Goal: Task Accomplishment & Management: Use online tool/utility

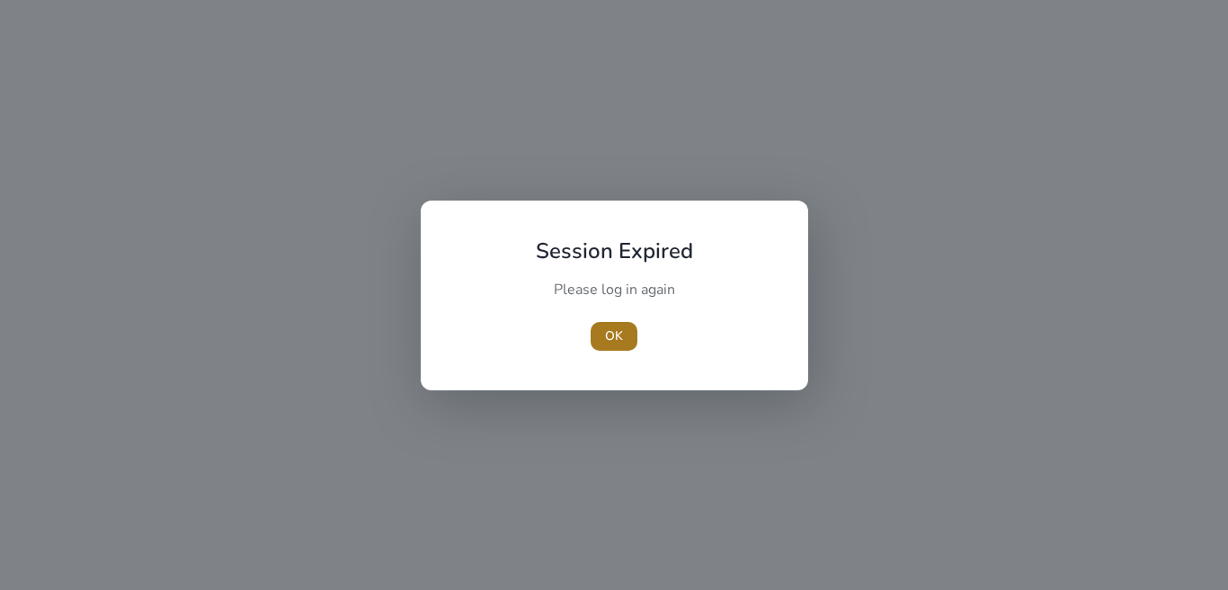
click at [617, 338] on span "OK" at bounding box center [614, 335] width 18 height 19
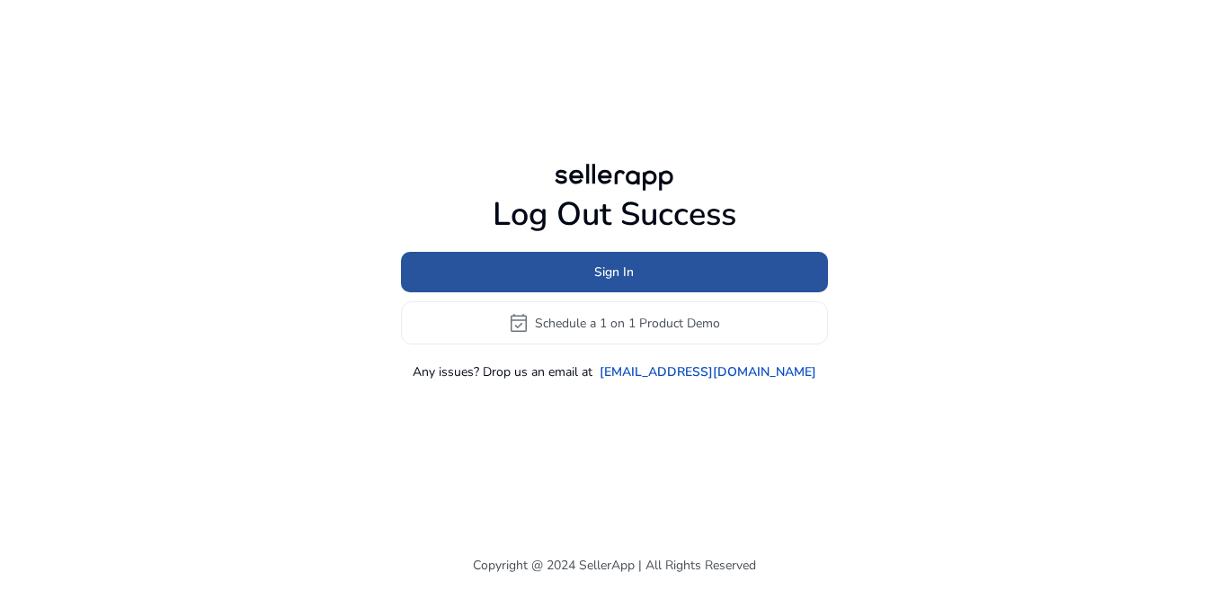
click at [608, 272] on span "Sign In" at bounding box center [614, 272] width 40 height 19
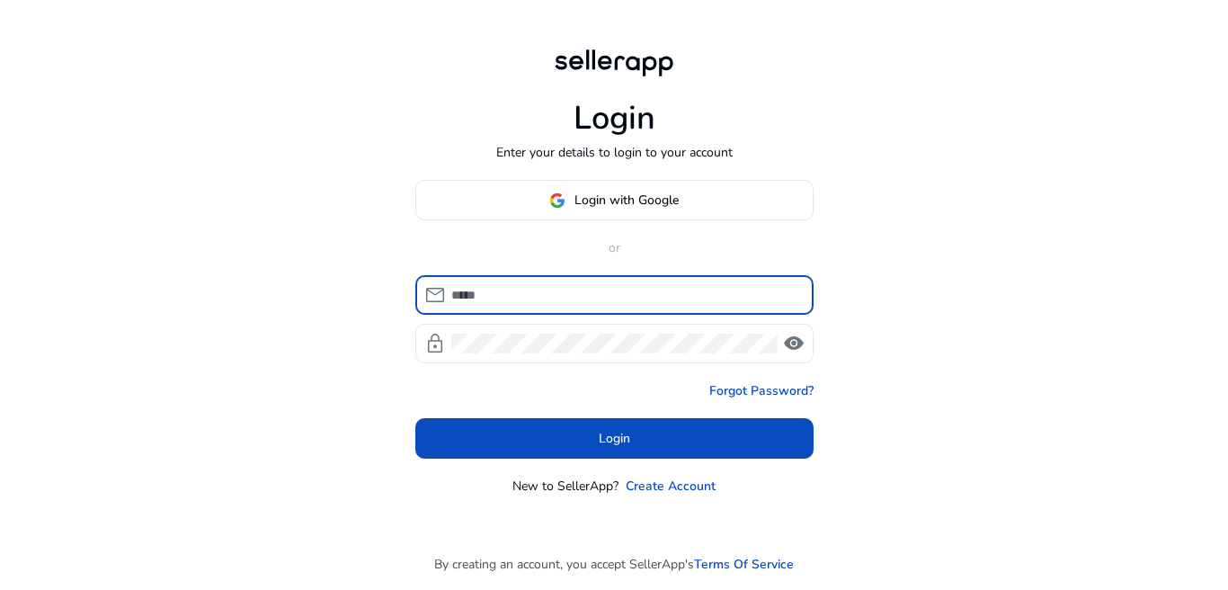
click at [543, 289] on input at bounding box center [625, 295] width 348 height 20
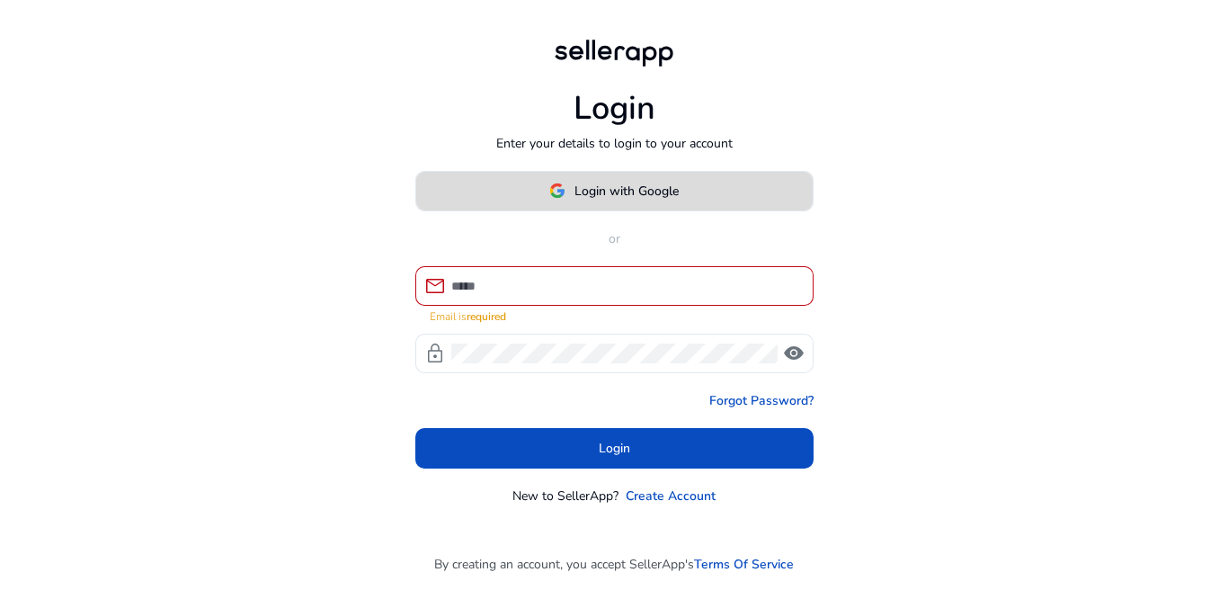
click at [601, 200] on span "Login with Google" at bounding box center [626, 191] width 104 height 19
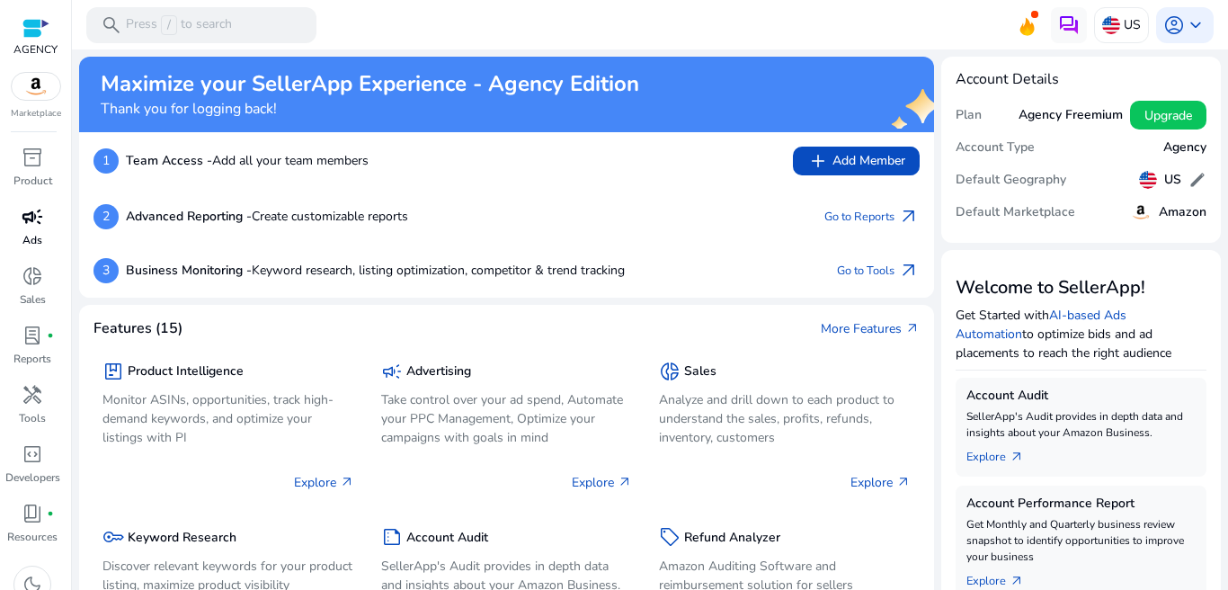
click at [19, 234] on link "campaign Ads" at bounding box center [32, 231] width 65 height 59
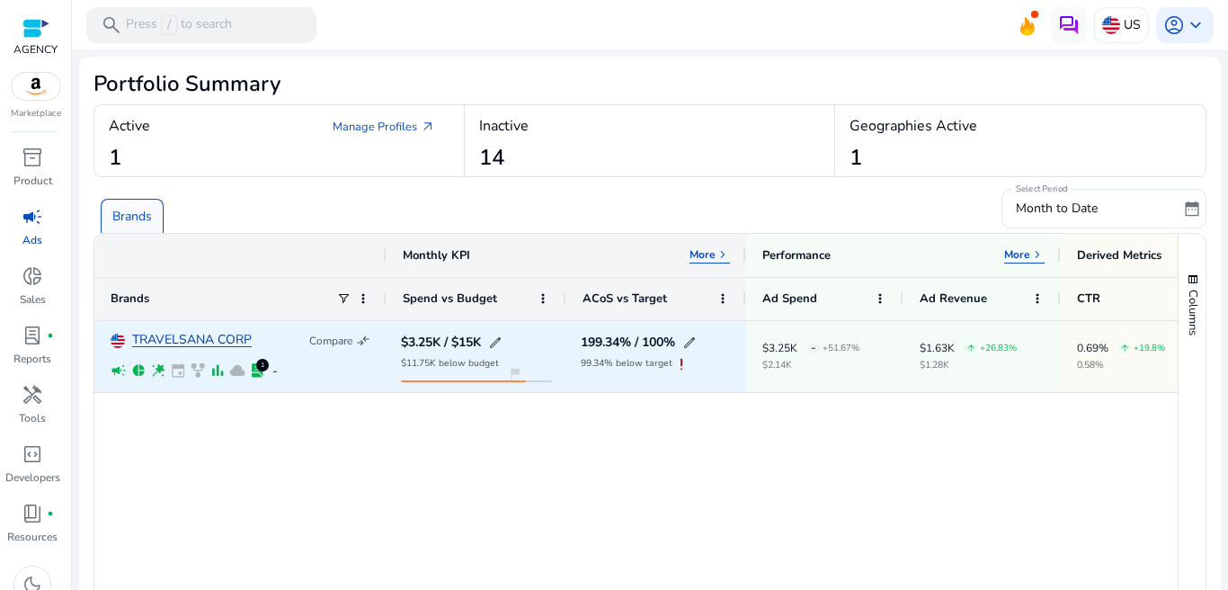
click at [197, 339] on link "TRAVELSANA CORP" at bounding box center [192, 340] width 120 height 13
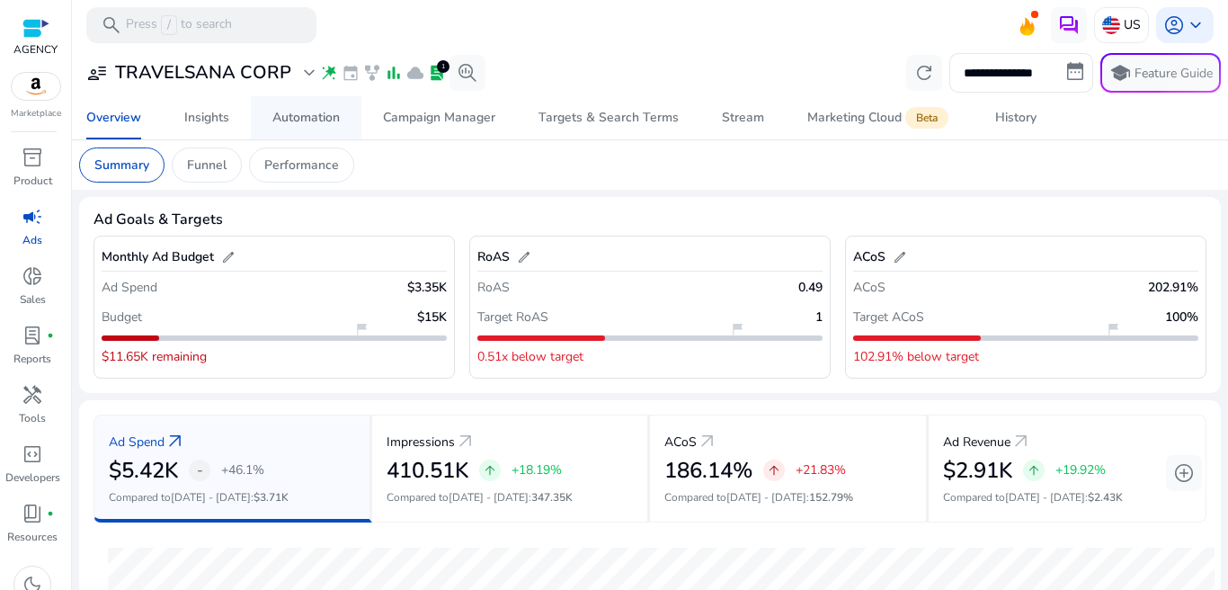
click at [327, 119] on div "Automation" at bounding box center [305, 117] width 67 height 13
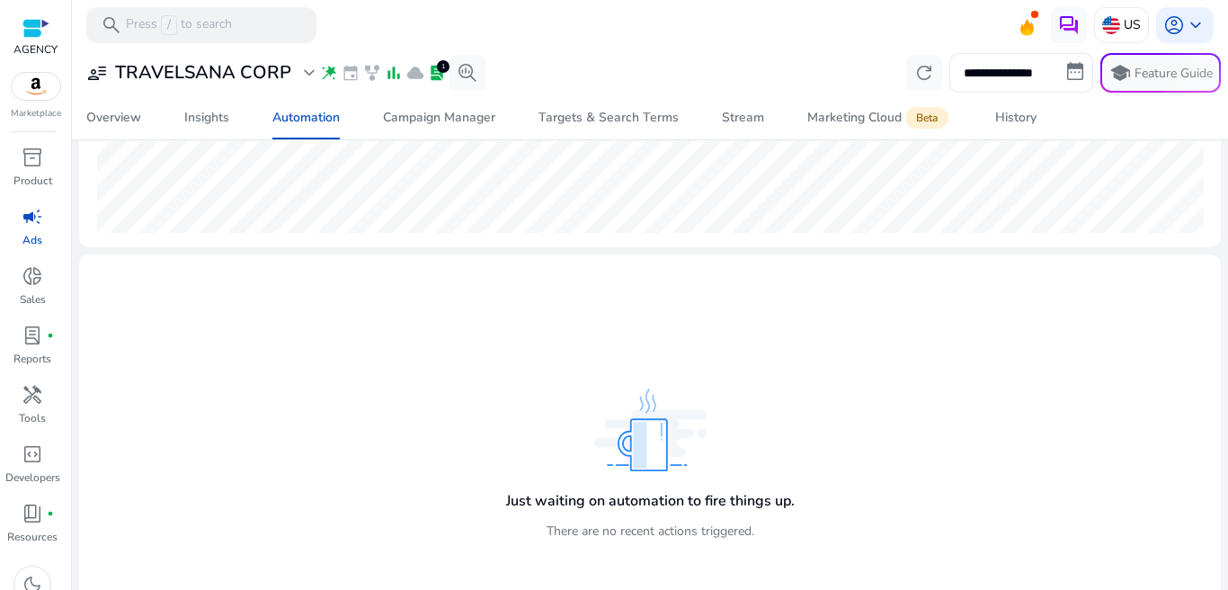
scroll to position [527, 0]
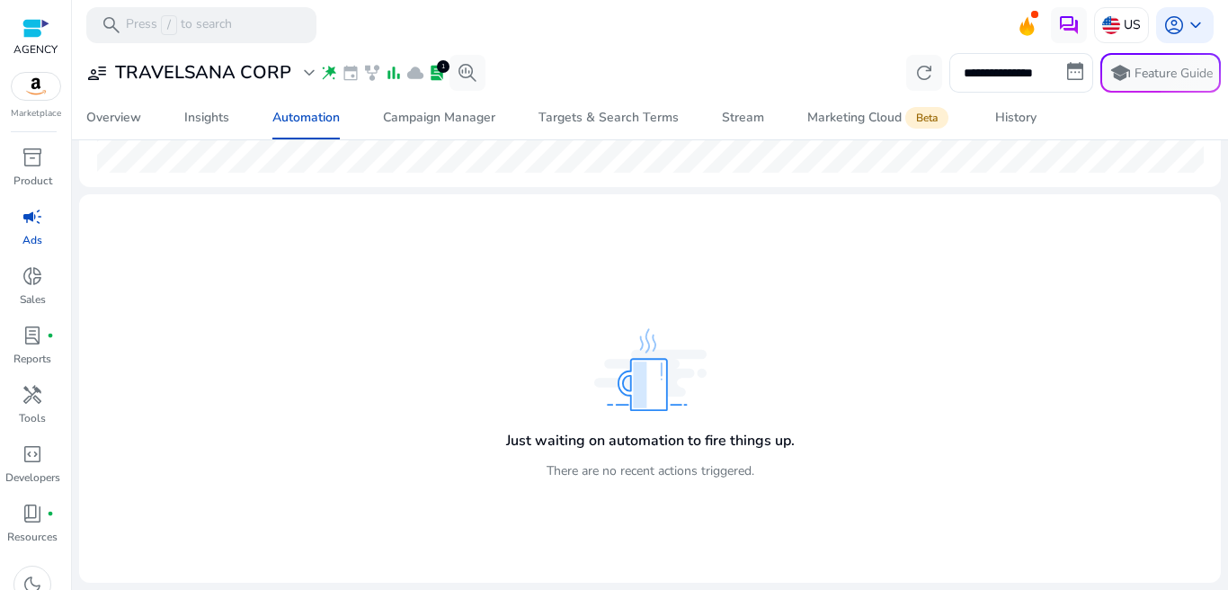
click at [631, 367] on img at bounding box center [650, 369] width 112 height 83
click at [638, 417] on div "Just waiting on automation to fire things up. There are no recent actions trigg…" at bounding box center [650, 454] width 289 height 80
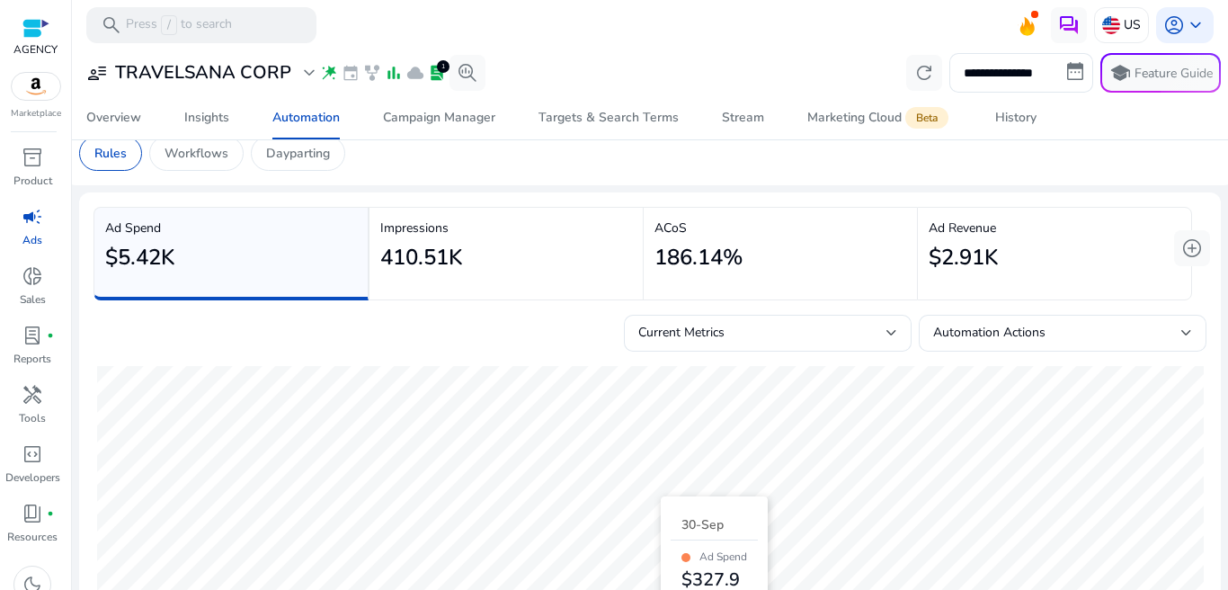
scroll to position [0, 0]
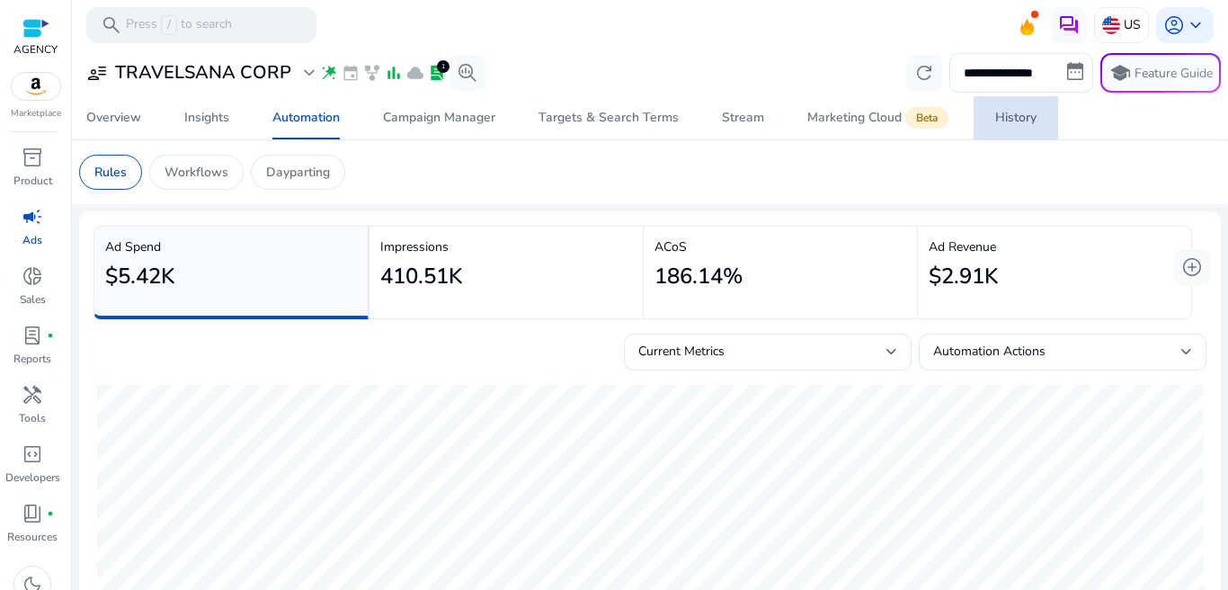
click at [998, 119] on div "History" at bounding box center [1015, 117] width 41 height 13
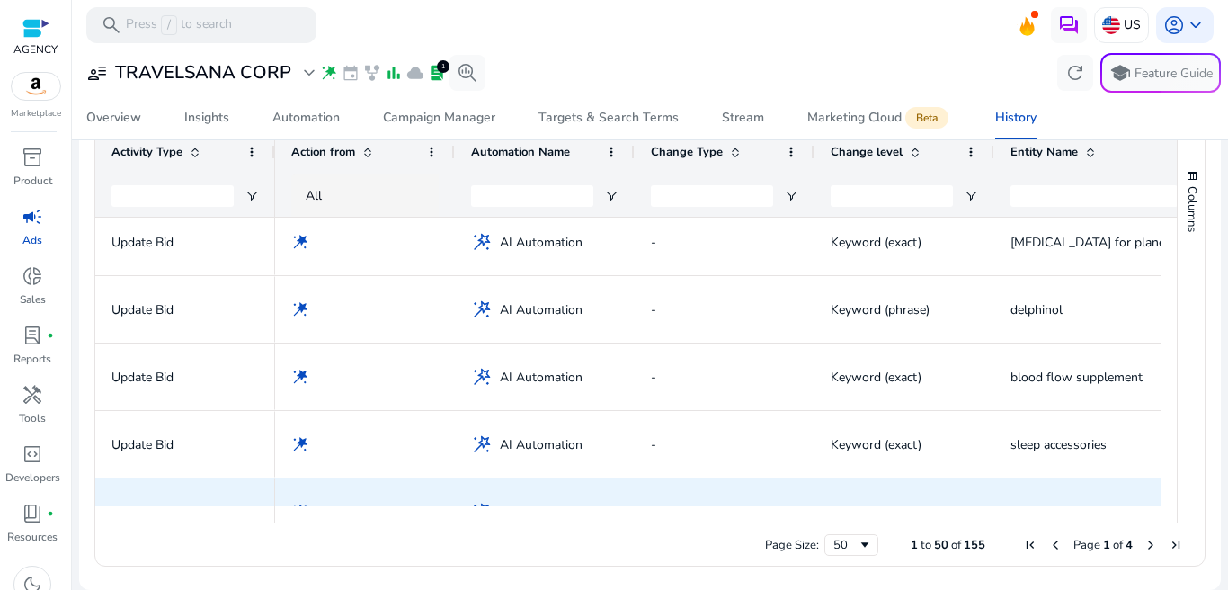
scroll to position [85, 0]
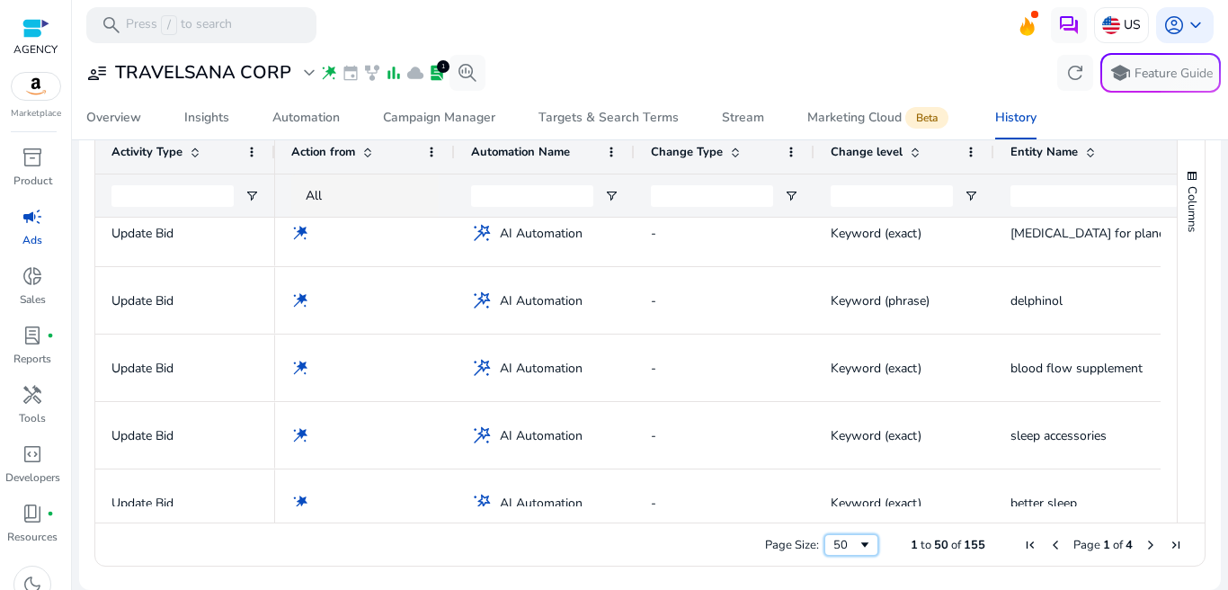
click at [863, 548] on span "Page Size" at bounding box center [865, 545] width 14 height 14
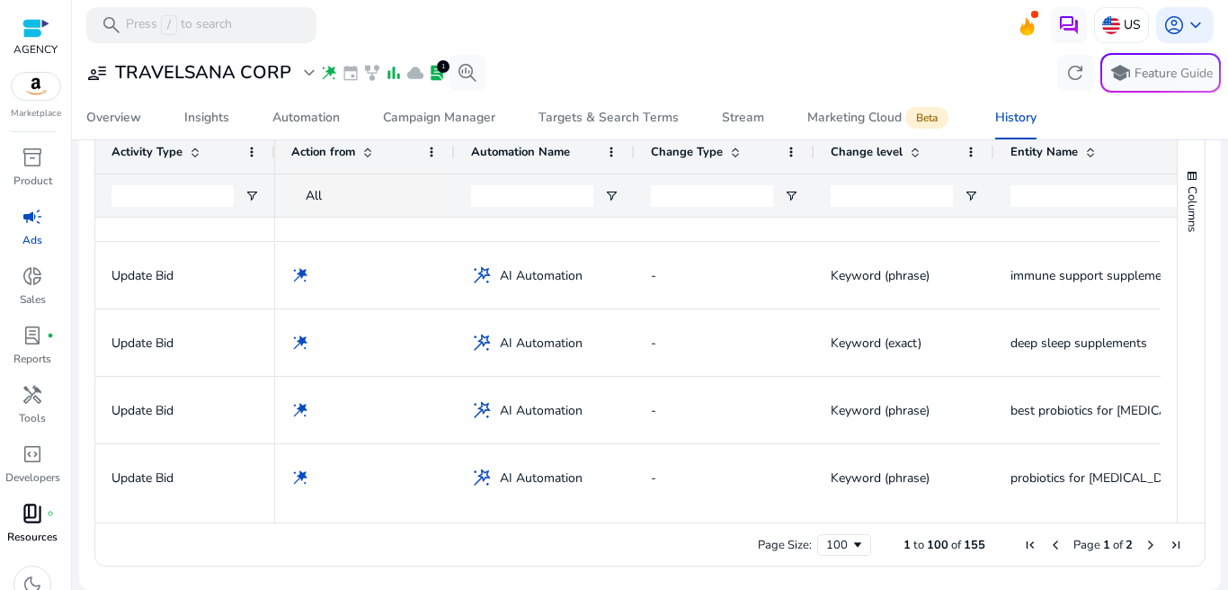
scroll to position [0, 0]
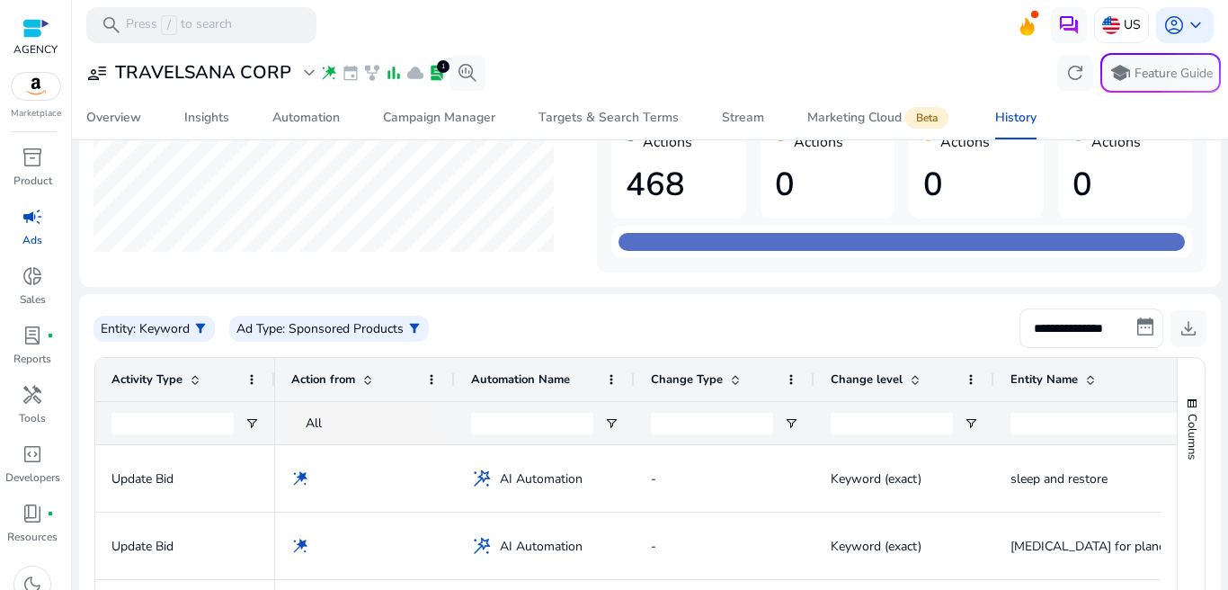
click at [189, 385] on span at bounding box center [195, 379] width 14 height 14
click at [191, 381] on span at bounding box center [195, 379] width 14 height 14
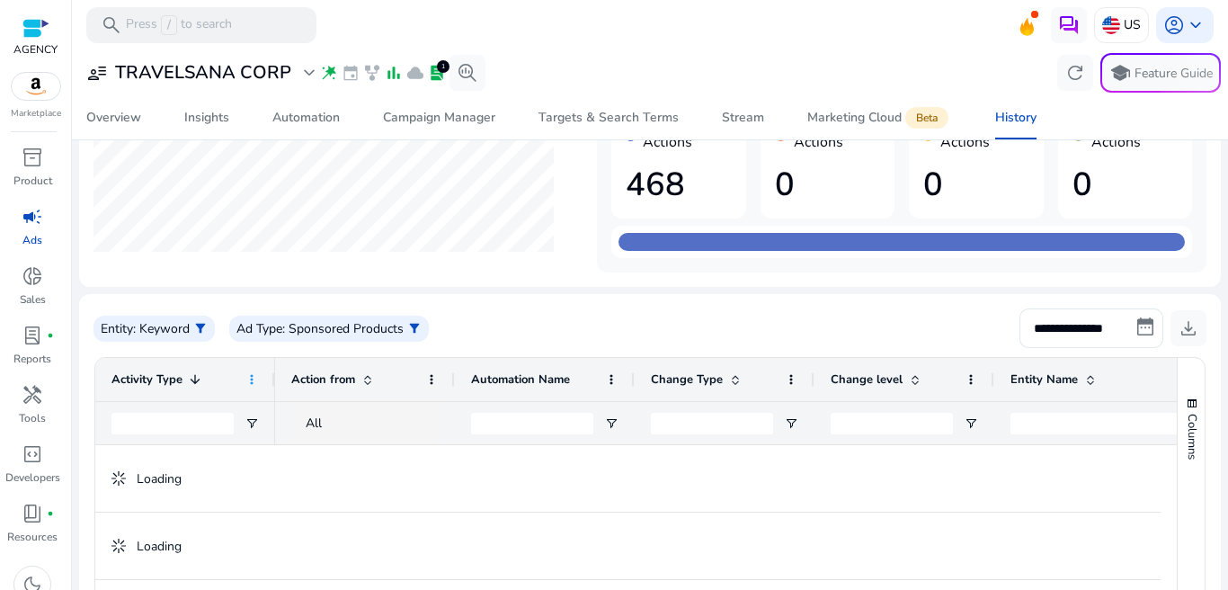
click at [254, 381] on span at bounding box center [252, 379] width 14 height 14
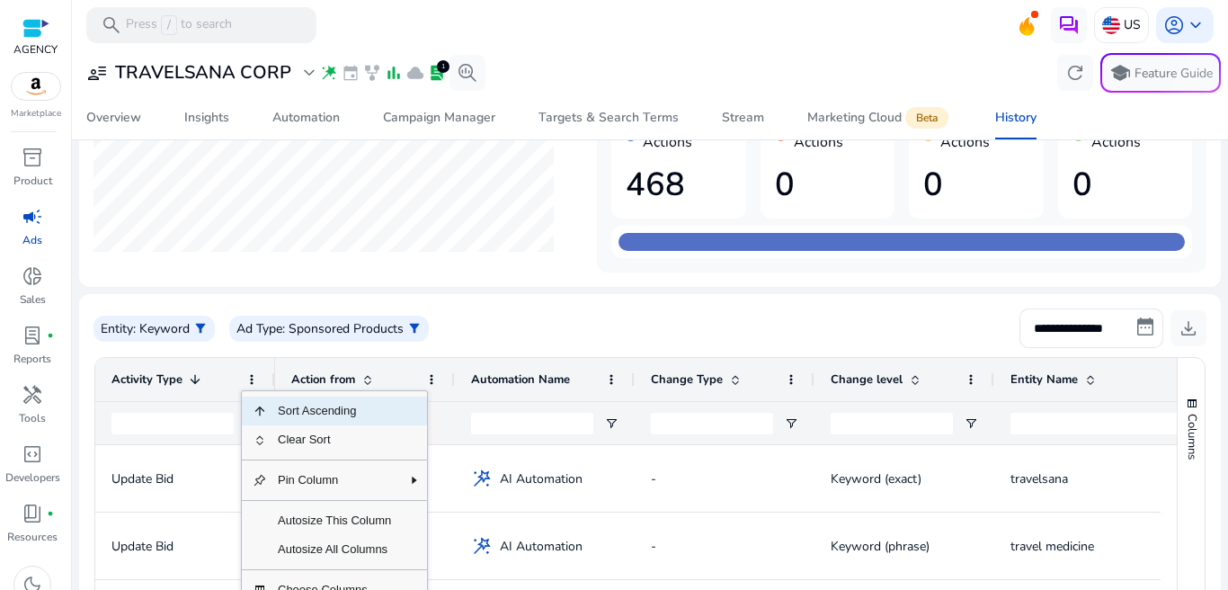
click at [262, 346] on div "**********" at bounding box center [649, 328] width 1113 height 40
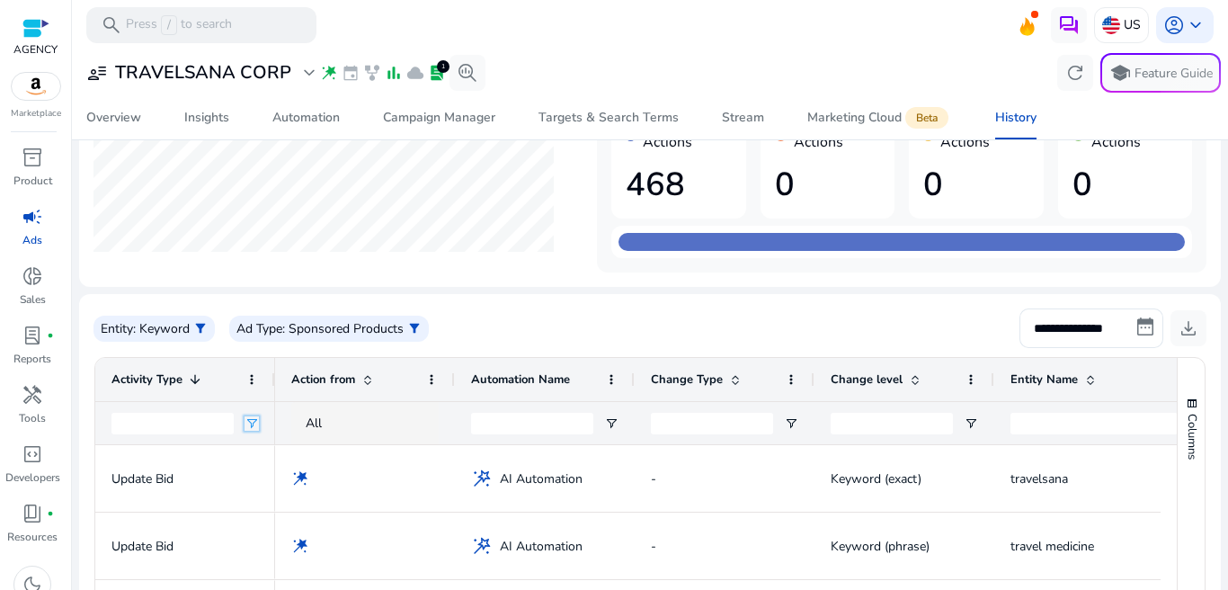
click at [256, 421] on span "Open Filter Menu" at bounding box center [252, 423] width 14 height 14
click at [296, 458] on div "Contains" at bounding box center [317, 456] width 110 height 13
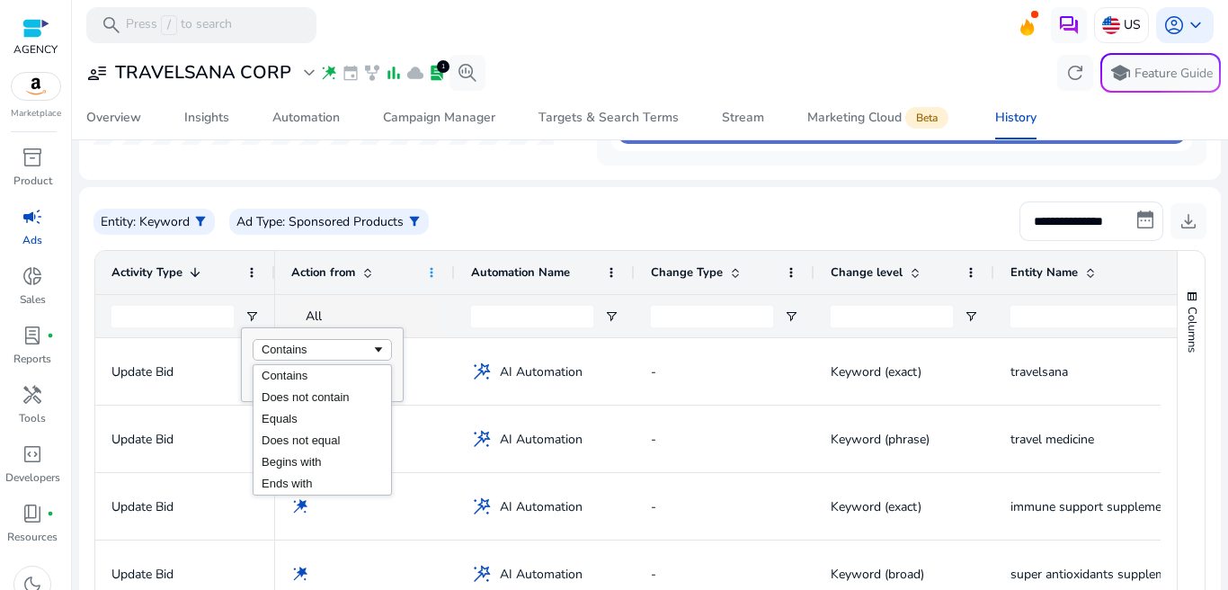
click at [423, 270] on div "Action from" at bounding box center [364, 272] width 147 height 43
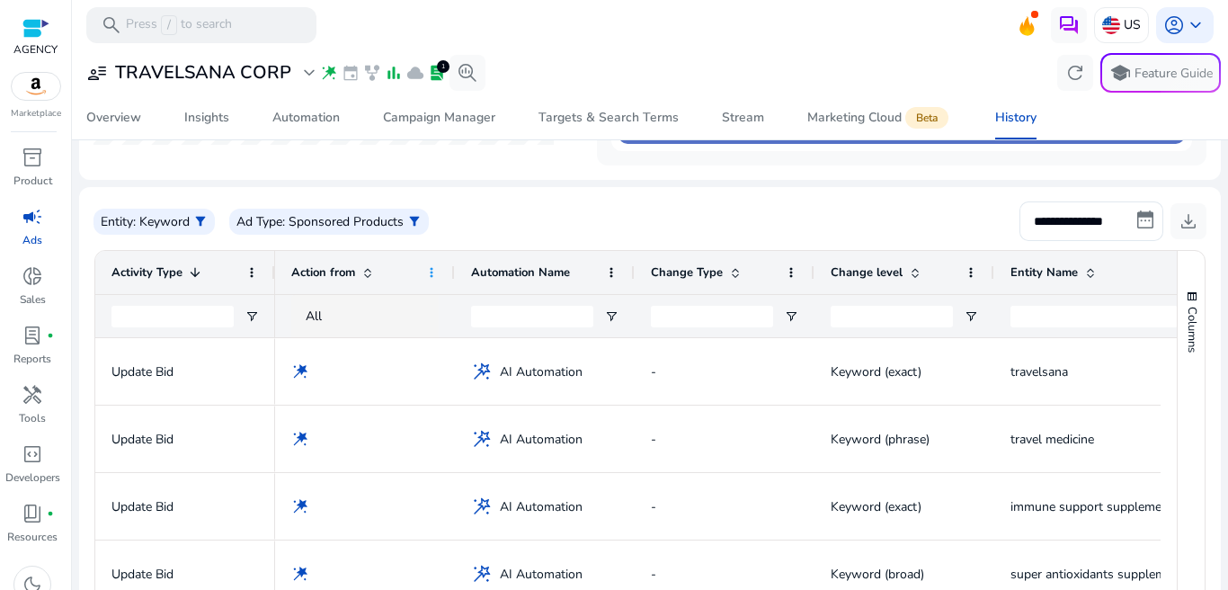
click at [428, 272] on span at bounding box center [431, 272] width 14 height 14
click at [450, 215] on div "Entity : Keyword filter_alt Ad Type : Sponsored Products filter_alt" at bounding box center [275, 222] width 364 height 26
click at [197, 217] on span "filter_alt" at bounding box center [200, 221] width 14 height 14
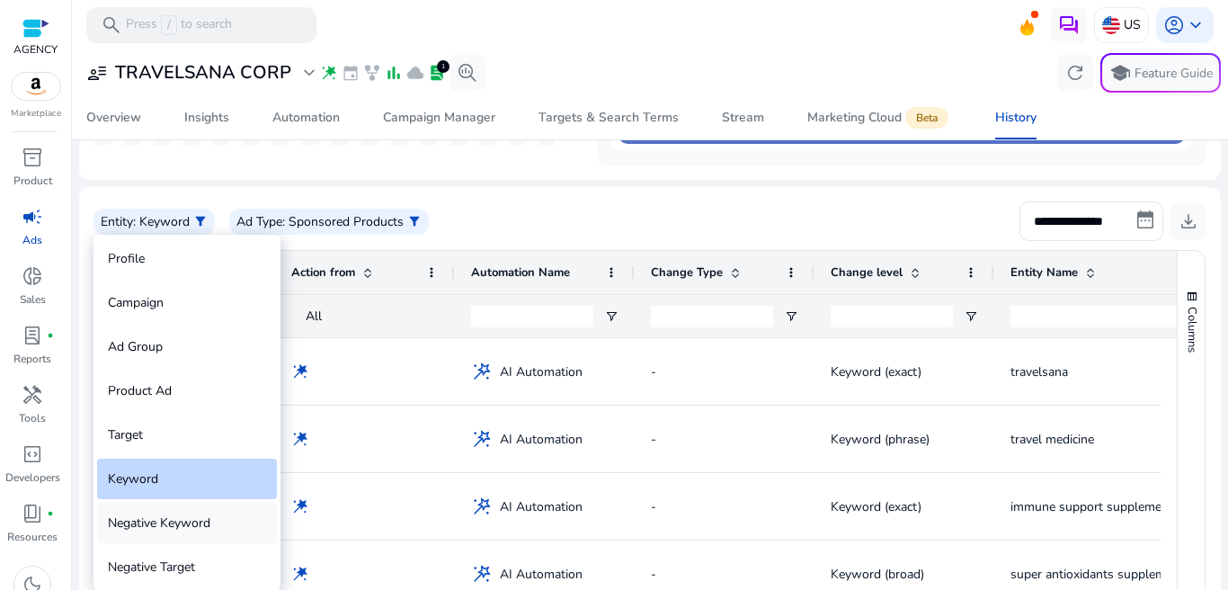
click at [124, 529] on div "Negative Keyword" at bounding box center [187, 523] width 180 height 40
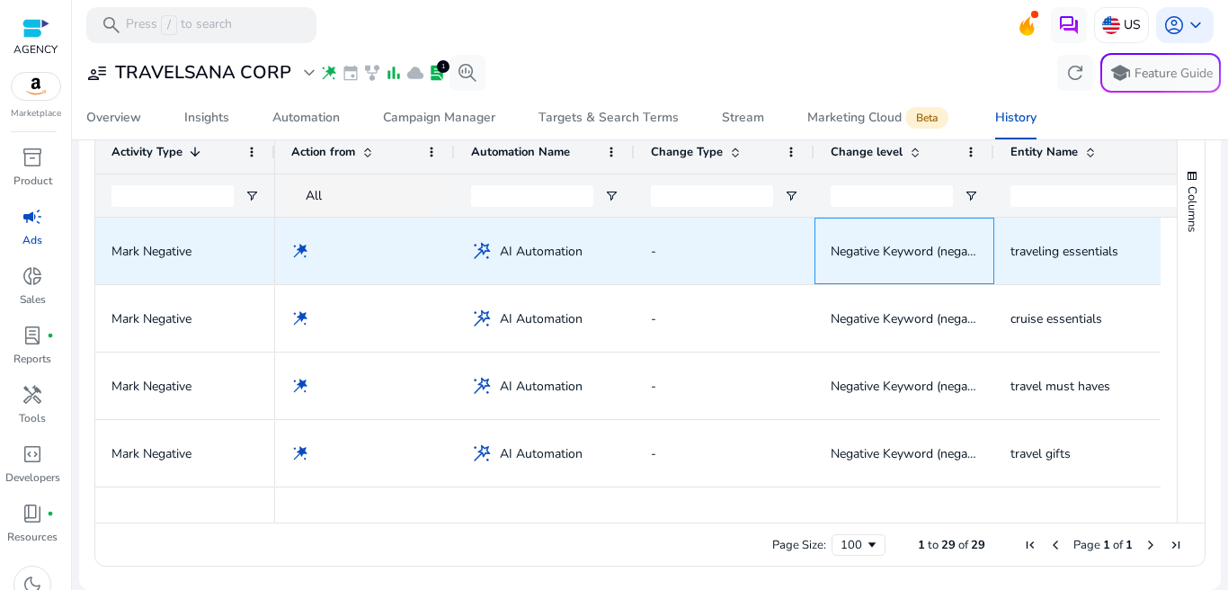
click at [835, 253] on span "Negative Keyword (negativeexact)" at bounding box center [926, 251] width 190 height 17
click at [1037, 246] on span "traveling essentials" at bounding box center [1065, 251] width 108 height 17
click at [899, 248] on span "Negative Keyword (negativeexact)" at bounding box center [926, 251] width 190 height 17
